Goal: Find specific page/section: Find specific page/section

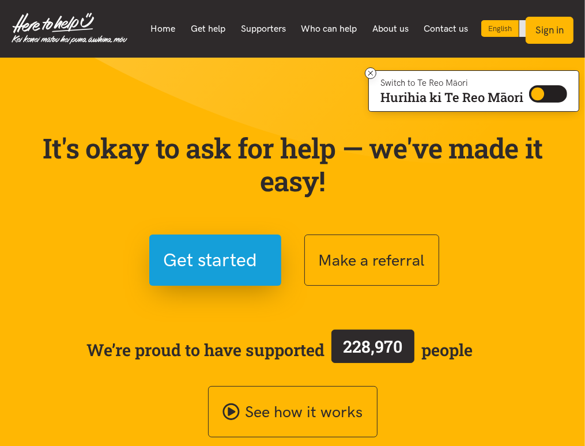
click at [559, 36] on button "Sign in" at bounding box center [549, 30] width 48 height 27
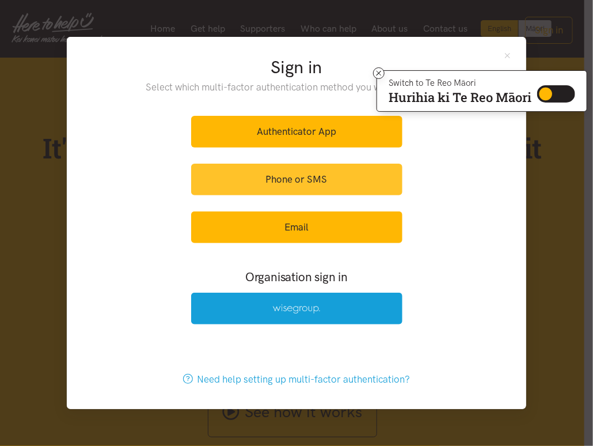
click at [354, 179] on link "Phone or SMS" at bounding box center [296, 180] width 211 height 32
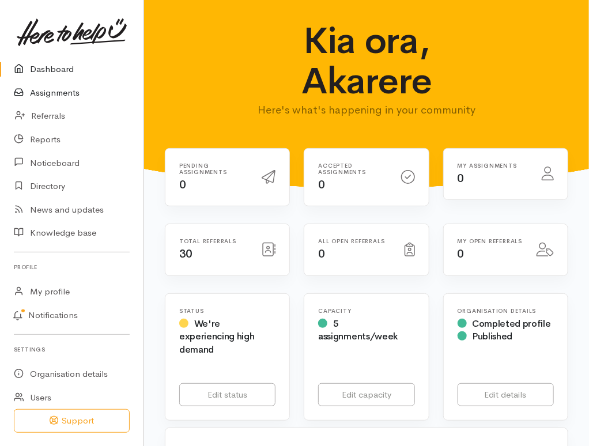
click at [53, 93] on link "Assignments" at bounding box center [71, 93] width 143 height 24
